Goal: Task Accomplishment & Management: Use online tool/utility

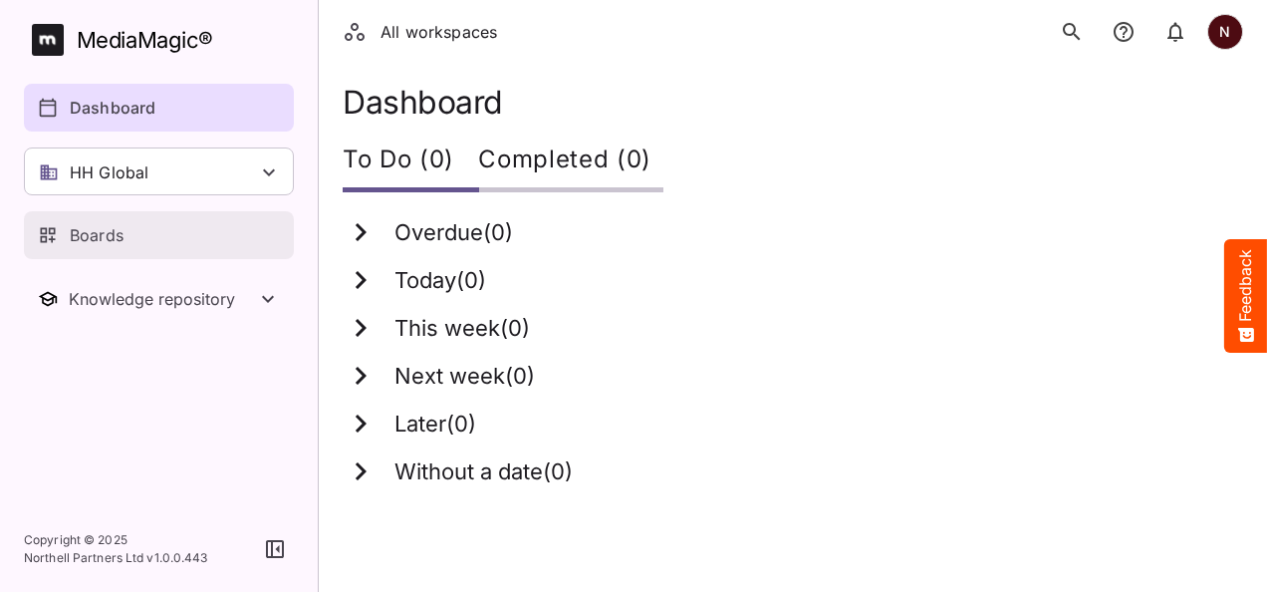
click at [105, 231] on p "Boards" at bounding box center [97, 235] width 54 height 24
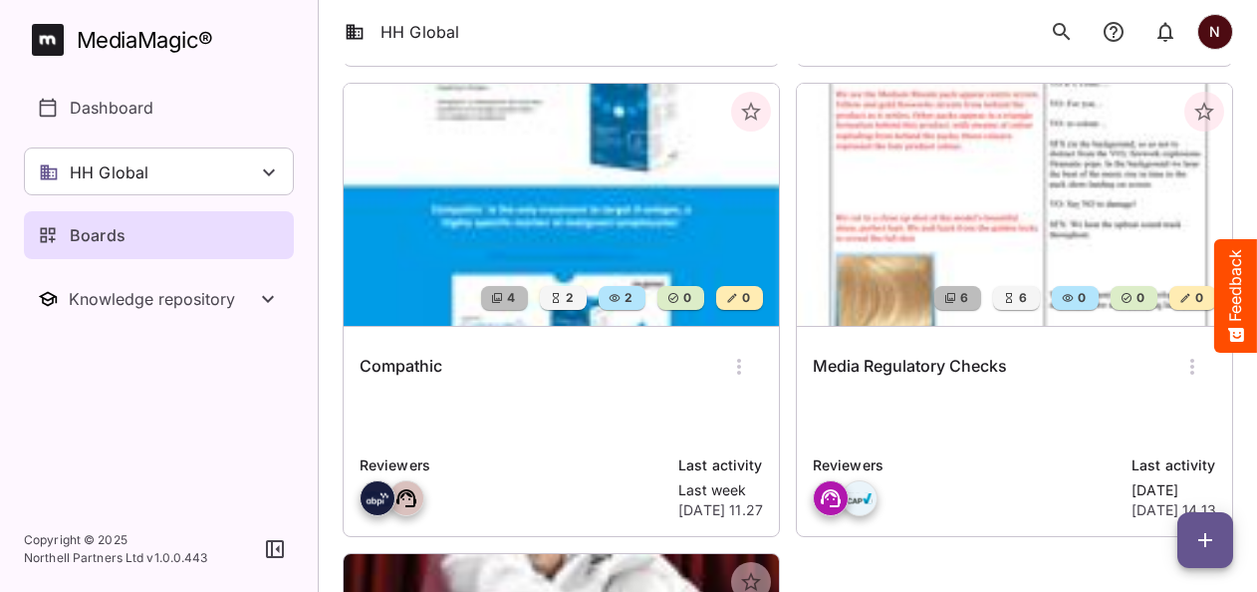
scroll to position [602, 0]
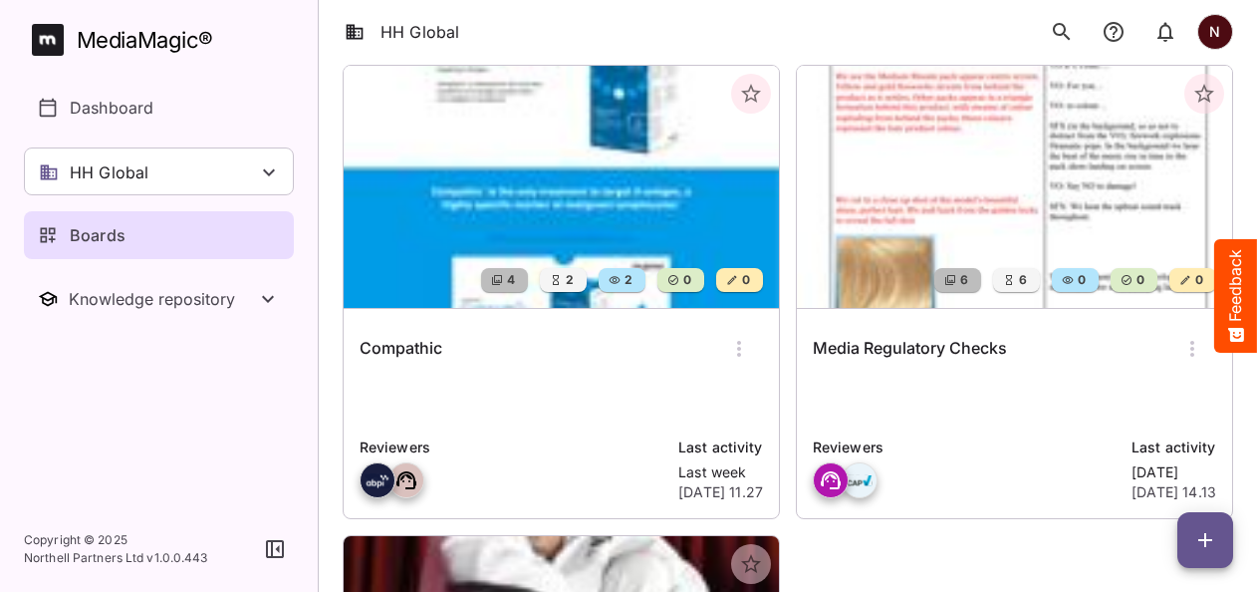
click at [587, 414] on p at bounding box center [560, 400] width 403 height 40
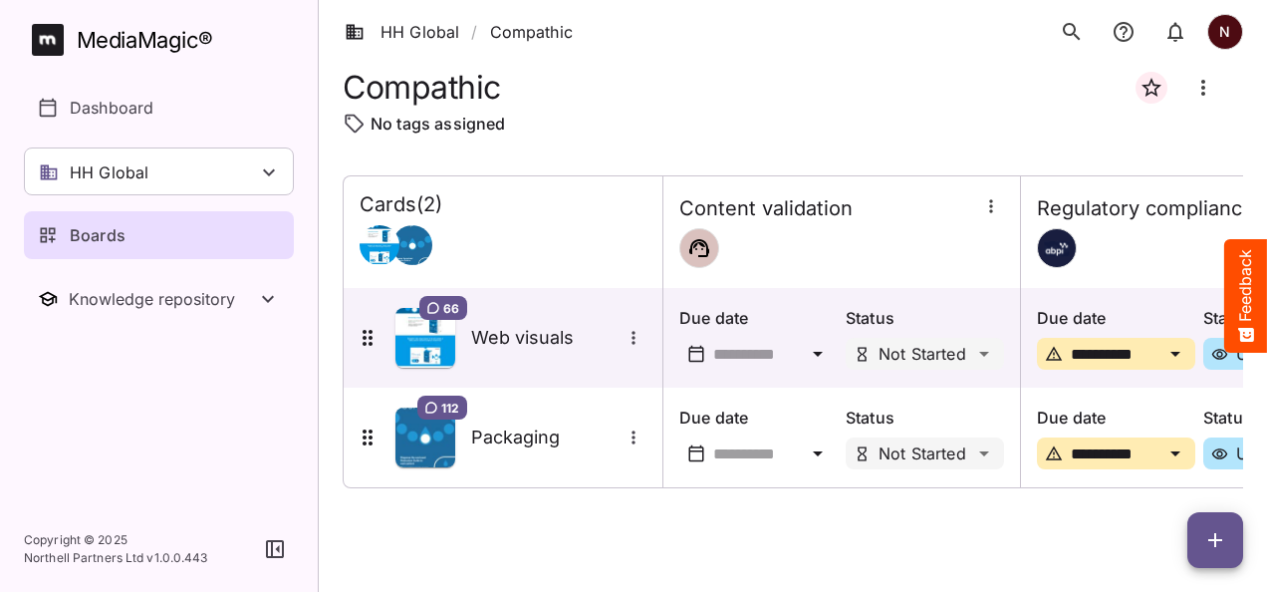
click at [90, 226] on p "Boards" at bounding box center [98, 235] width 56 height 24
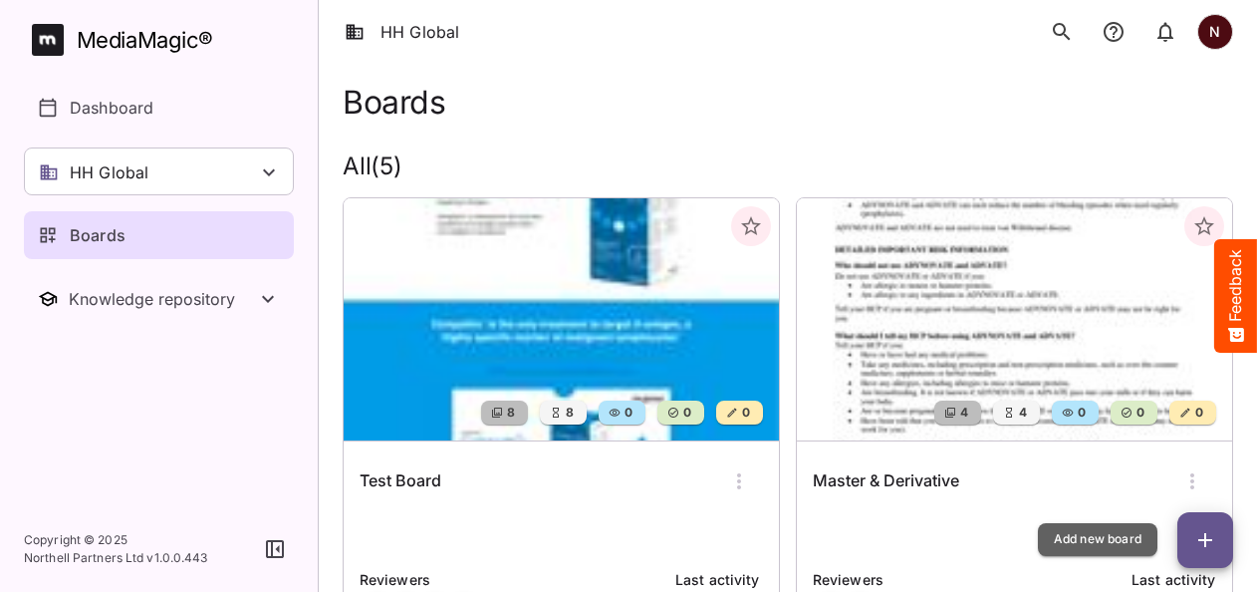
click at [1205, 534] on icon "button" at bounding box center [1205, 540] width 14 height 14
